Goal: Information Seeking & Learning: Learn about a topic

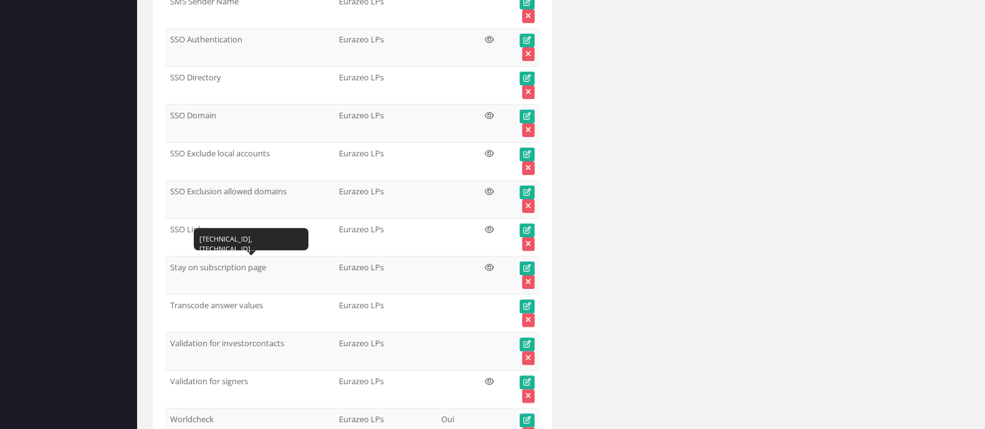
scroll to position [36025, 0]
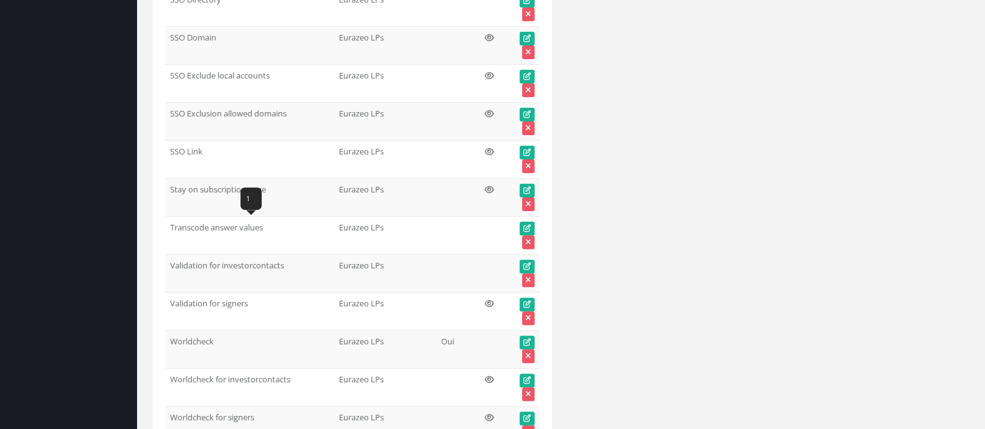
drag, startPoint x: 166, startPoint y: 230, endPoint x: 221, endPoint y: 230, distance: 55.5
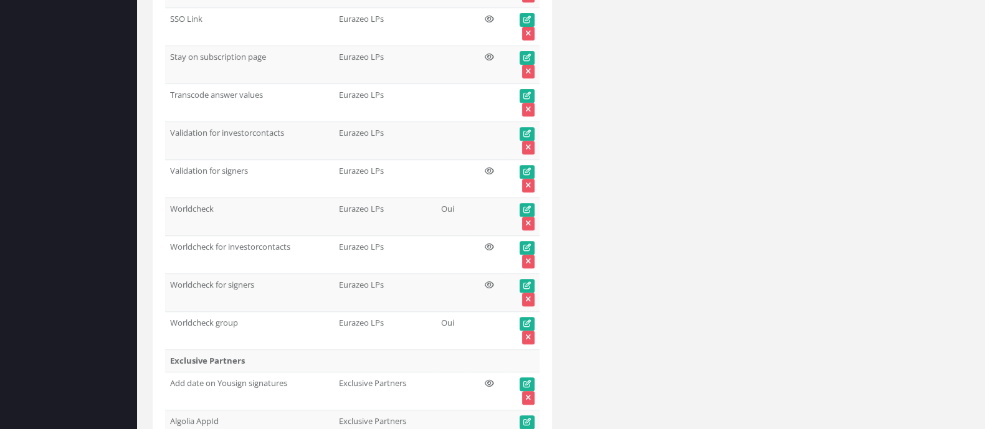
scroll to position [36180, 0]
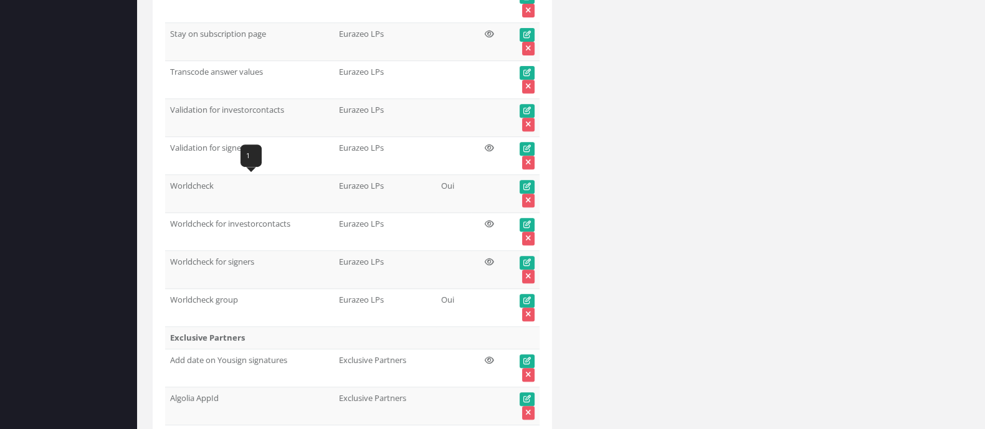
drag, startPoint x: 169, startPoint y: 184, endPoint x: 317, endPoint y: 183, distance: 147.7
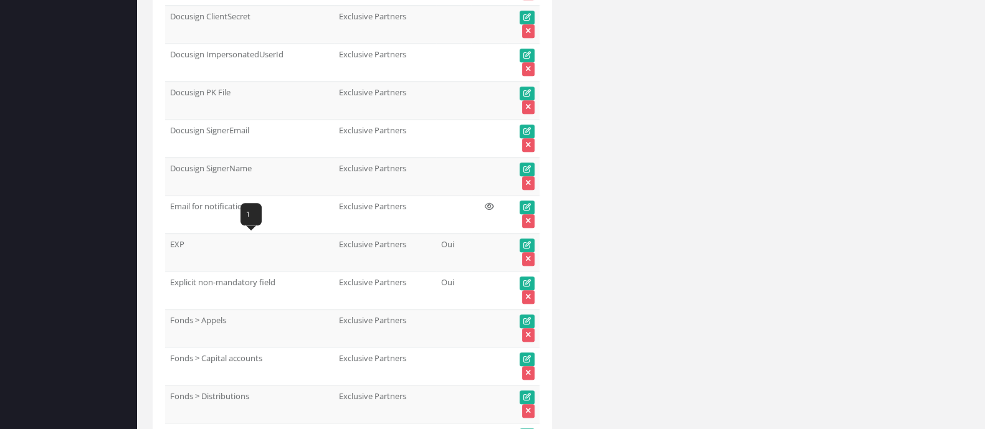
scroll to position [37193, 0]
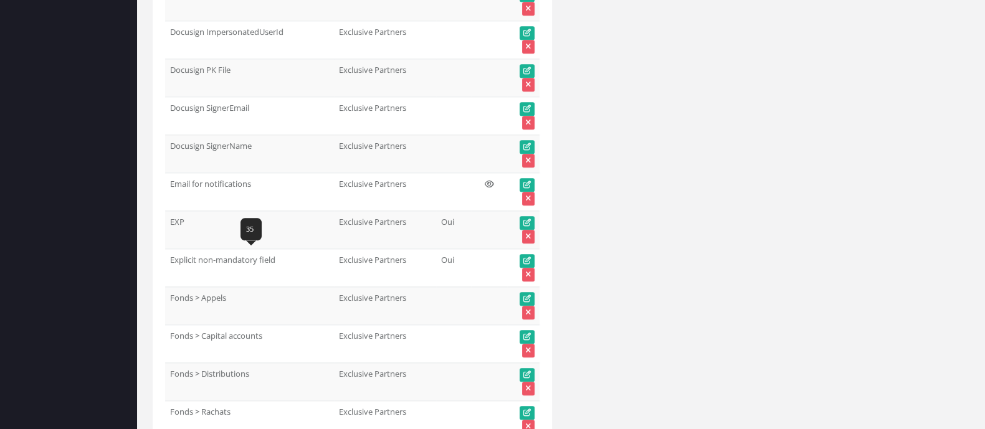
drag, startPoint x: 201, startPoint y: 259, endPoint x: 171, endPoint y: 254, distance: 29.6
copy td "Page CGU"
drag, startPoint x: 276, startPoint y: 294, endPoint x: 170, endPoint y: 302, distance: 106.2
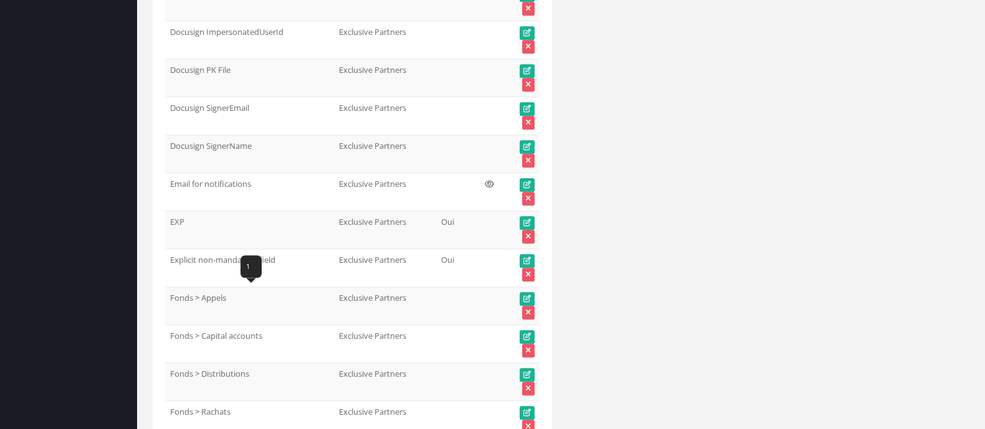
copy td "Partners dashboard > news"
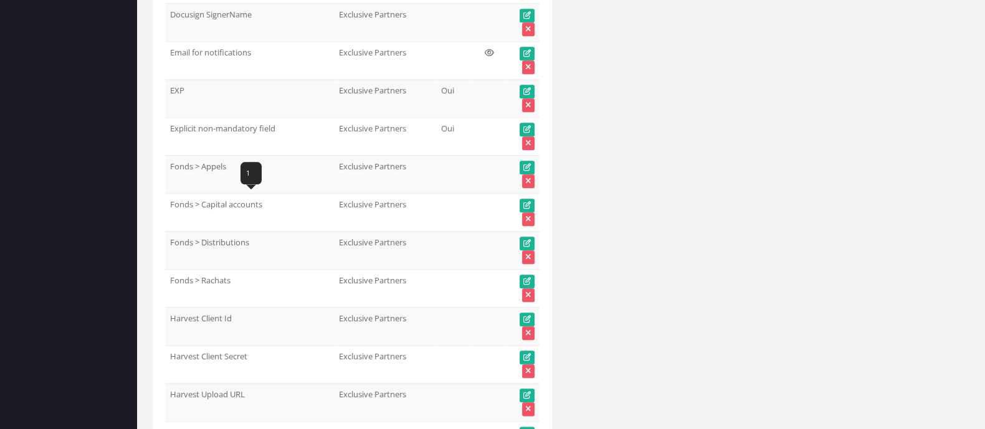
scroll to position [37349, 0]
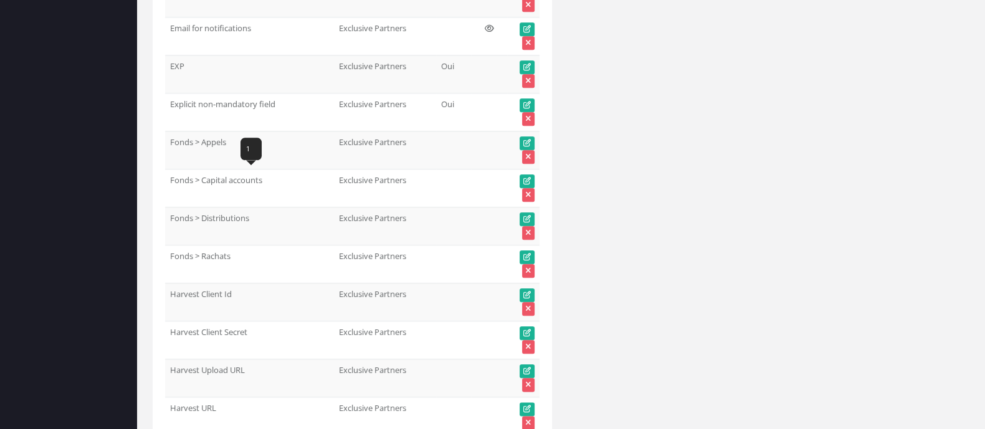
drag, startPoint x: 170, startPoint y: 177, endPoint x: 199, endPoint y: 186, distance: 30.6
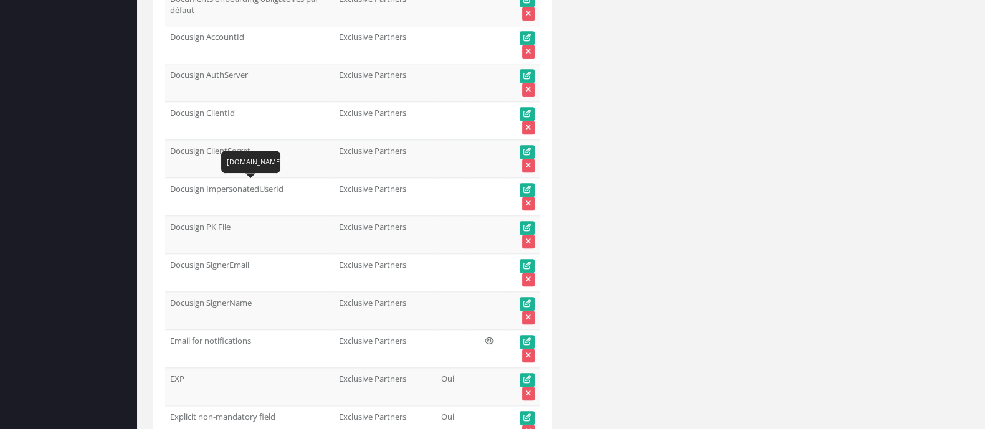
scroll to position [37037, 0]
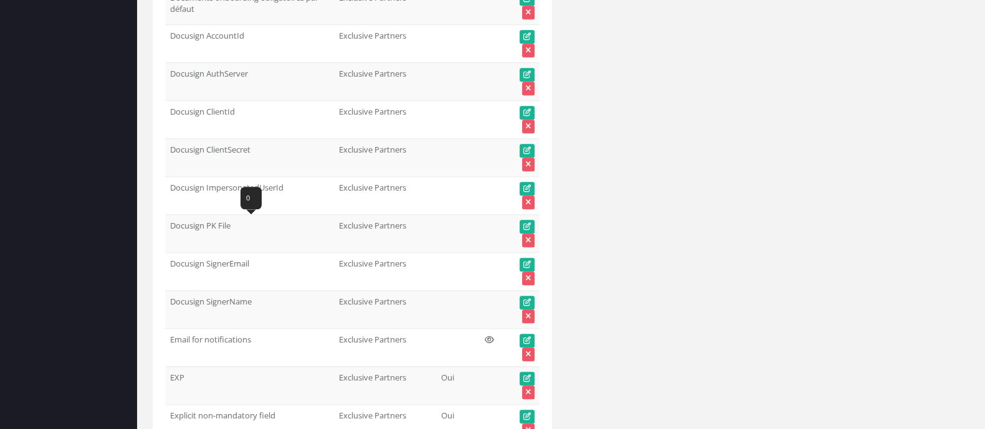
drag, startPoint x: 317, startPoint y: 230, endPoint x: 171, endPoint y: 232, distance: 146.5
copy td "Impact subscription after NAV update"
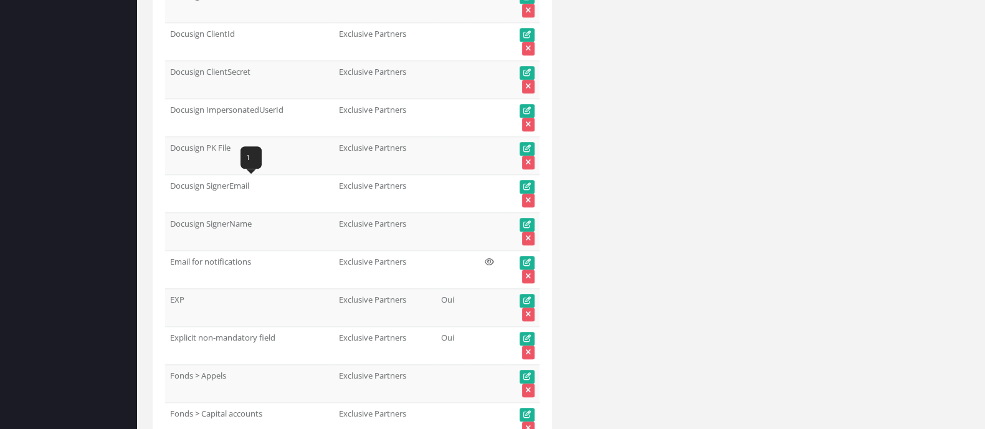
drag, startPoint x: 309, startPoint y: 177, endPoint x: 166, endPoint y: 176, distance: 143.3
drag, startPoint x: 267, startPoint y: 229, endPoint x: 163, endPoint y: 229, distance: 104.7
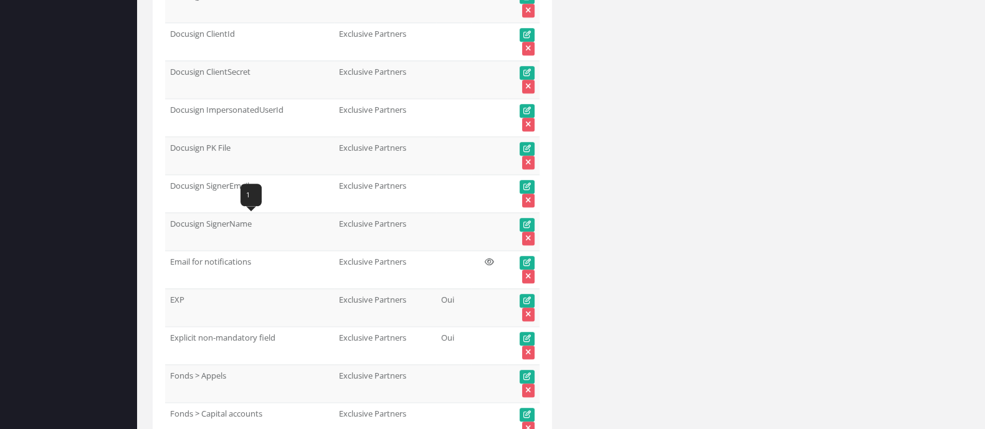
drag, startPoint x: 294, startPoint y: 227, endPoint x: 167, endPoint y: 230, distance: 126.5
copy td "Investors dashboard > news"
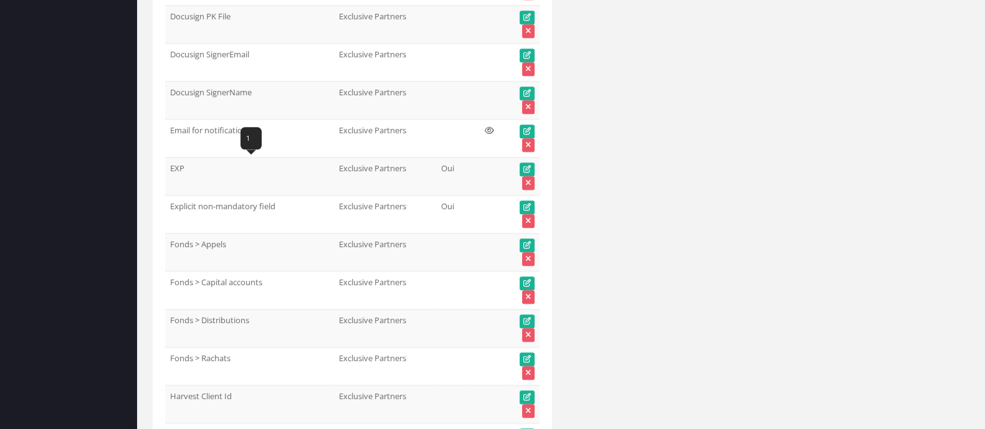
scroll to position [37271, 0]
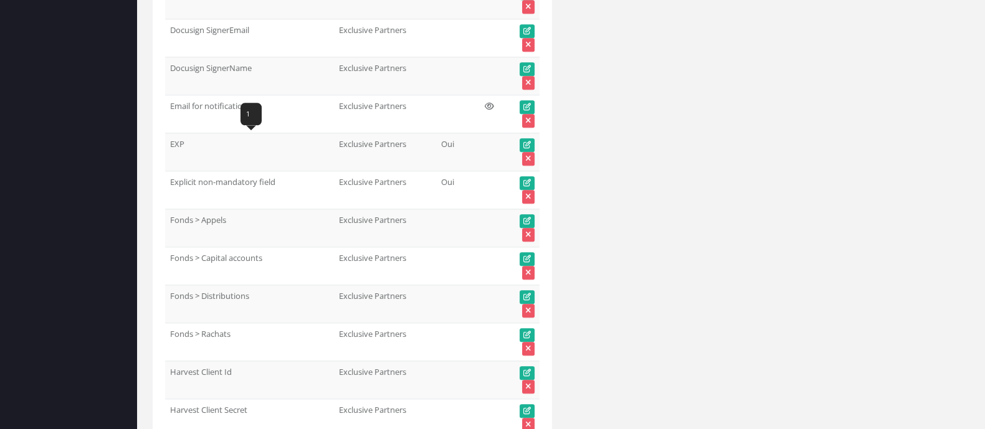
drag, startPoint x: 288, startPoint y: 141, endPoint x: 168, endPoint y: 146, distance: 119.8
copy td "No restriction of partner shares"
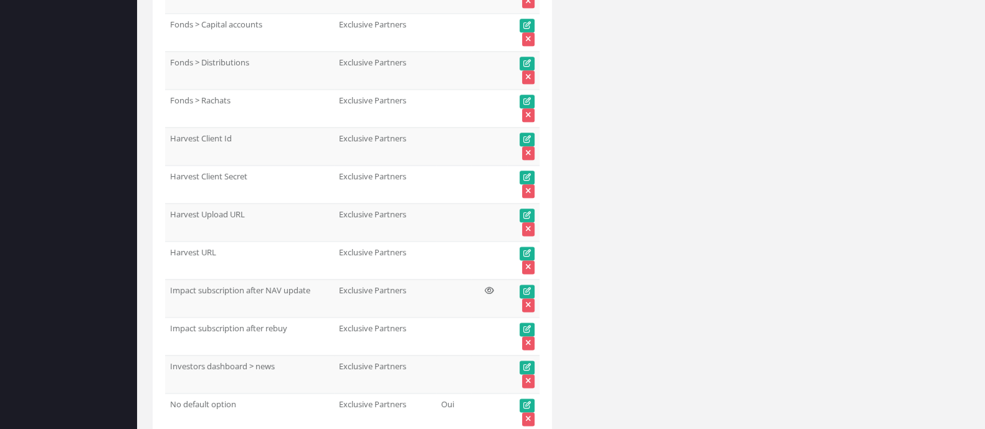
scroll to position [37583, 0]
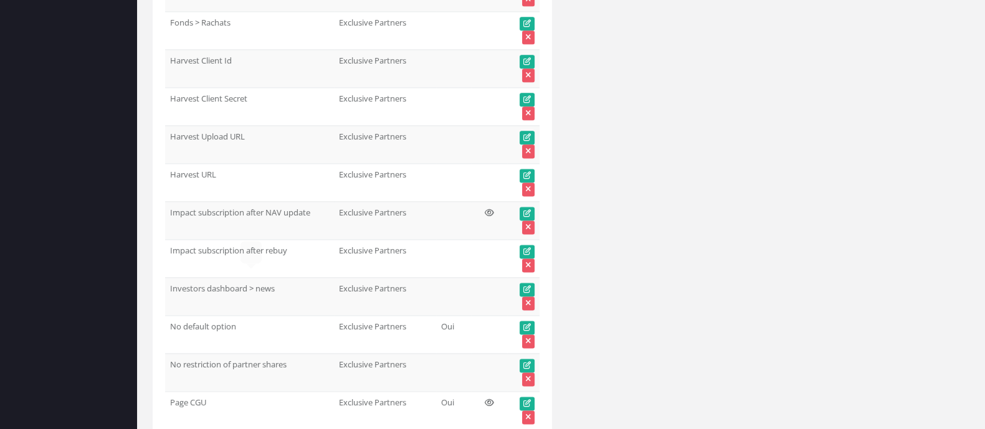
drag, startPoint x: 164, startPoint y: 280, endPoint x: 299, endPoint y: 280, distance: 135.2
drag, startPoint x: 321, startPoint y: 282, endPoint x: 170, endPoint y: 285, distance: 150.8
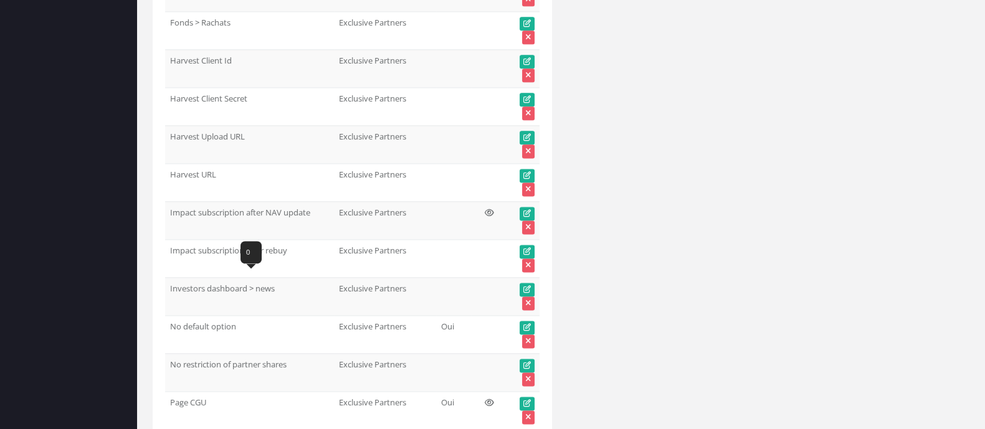
copy td "Value rounding on performance display"
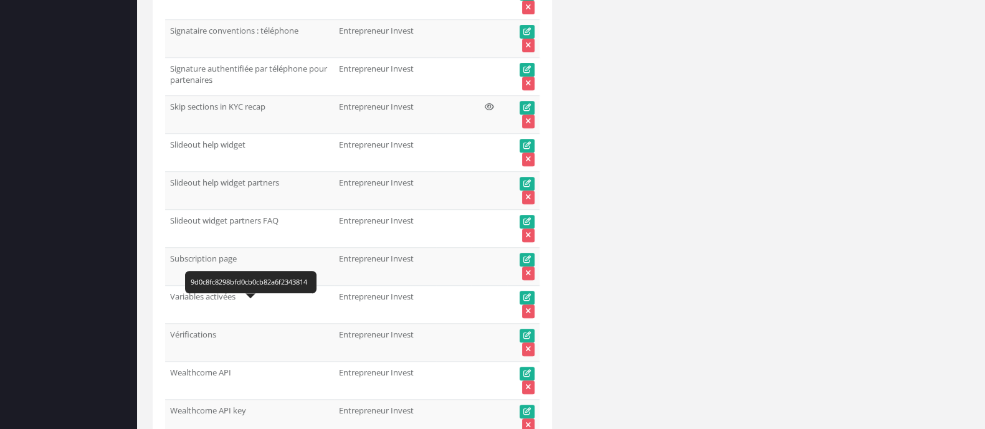
scroll to position [24528, 0]
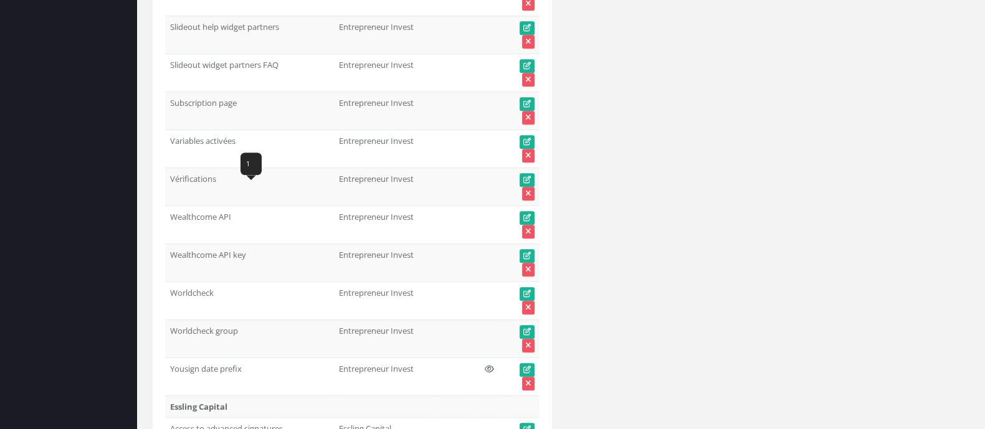
drag, startPoint x: 239, startPoint y: 189, endPoint x: 168, endPoint y: 191, distance: 70.4
copy td "FAQ Partenaires"
drag, startPoint x: 236, startPoint y: 193, endPoint x: 171, endPoint y: 194, distance: 65.4
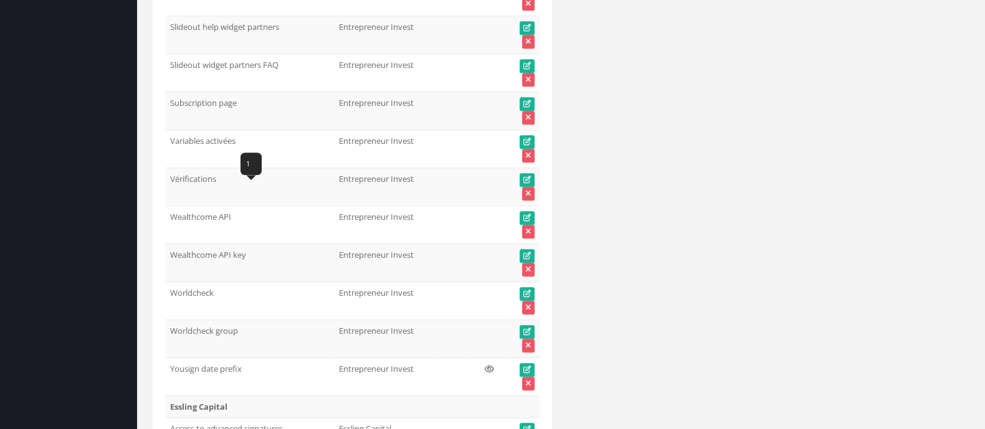
copy td "FAQ Partenaires"
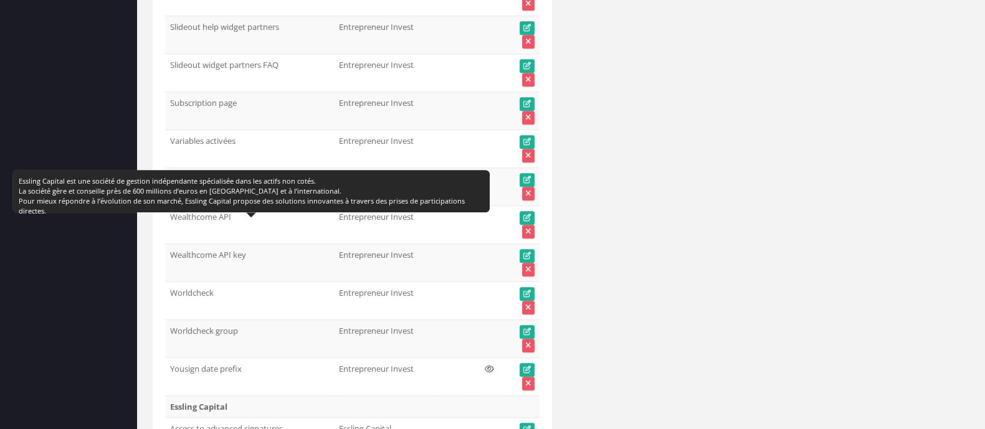
drag, startPoint x: 259, startPoint y: 229, endPoint x: 168, endPoint y: 235, distance: 90.5
copy td "Funds list introduction"
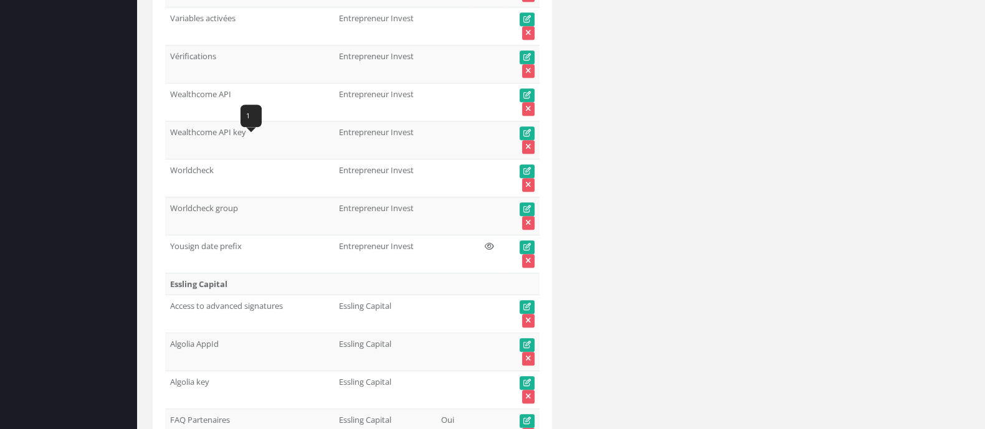
scroll to position [24683, 0]
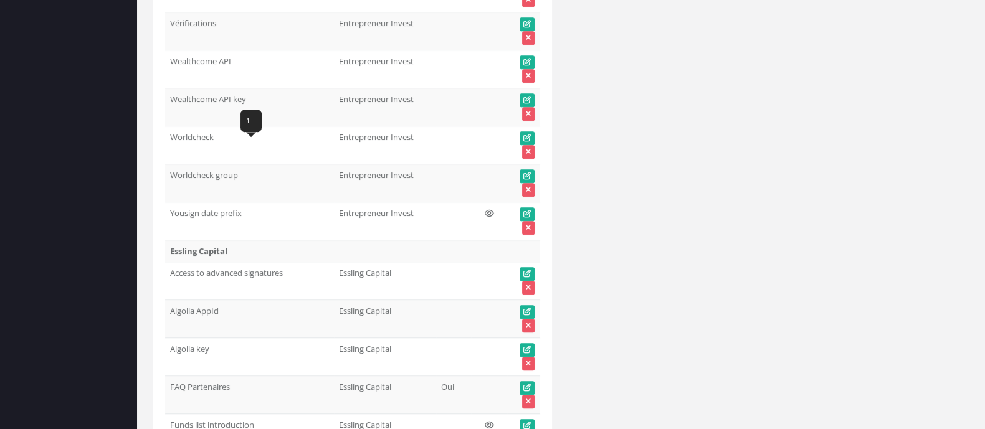
drag, startPoint x: 246, startPoint y: 165, endPoint x: 167, endPoint y: 154, distance: 79.2
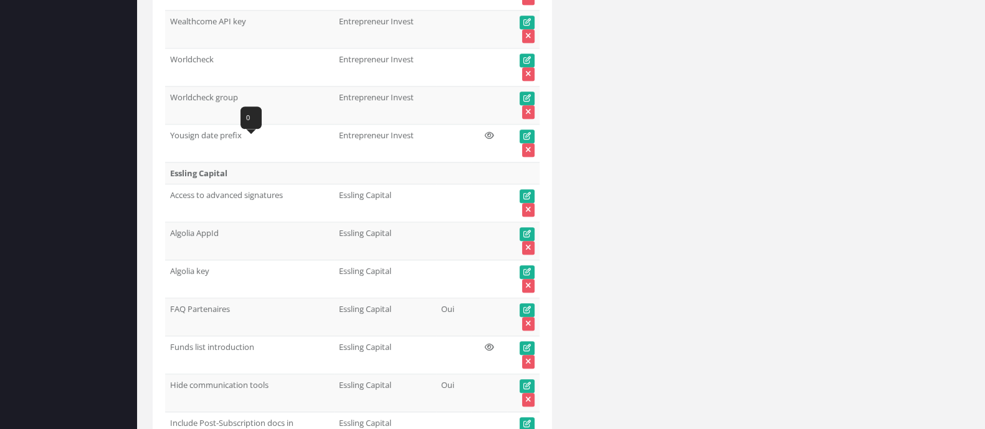
scroll to position [24839, 0]
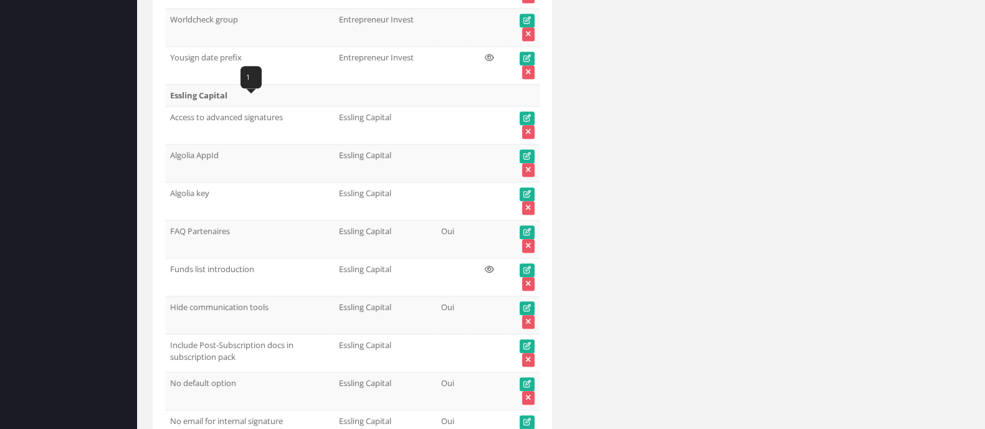
drag, startPoint x: 261, startPoint y: 110, endPoint x: 173, endPoint y: 104, distance: 88.7
copy td "No partner subscription"
drag, startPoint x: 156, startPoint y: 145, endPoint x: 143, endPoint y: 145, distance: 13.1
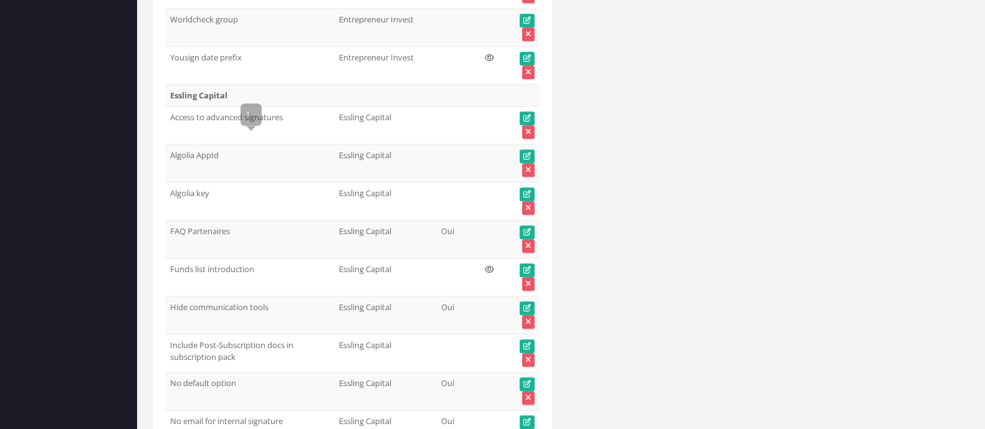
drag, startPoint x: 291, startPoint y: 148, endPoint x: 166, endPoint y: 148, distance: 125.3
drag, startPoint x: 306, startPoint y: 181, endPoint x: 169, endPoint y: 185, distance: 137.2
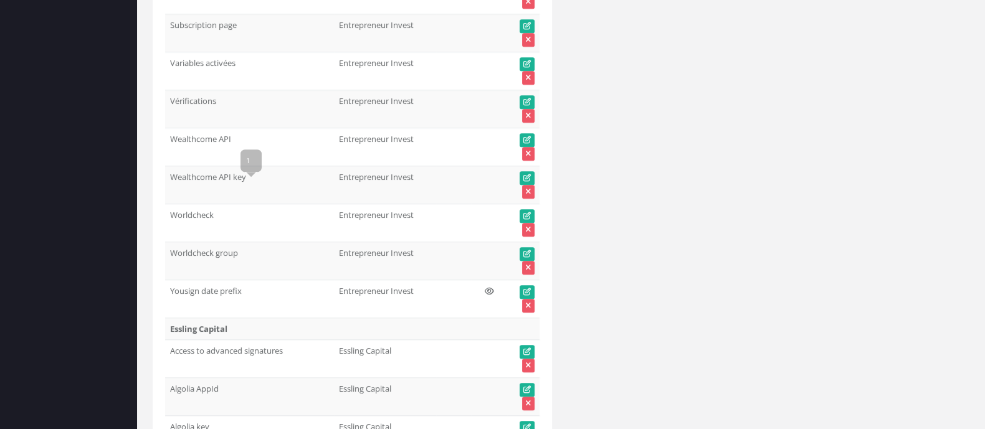
scroll to position [24528, 0]
